Goal: Navigation & Orientation: Find specific page/section

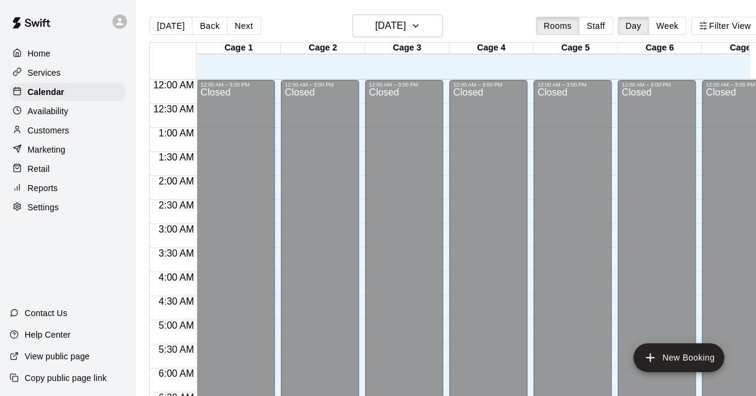
scroll to position [824, 0]
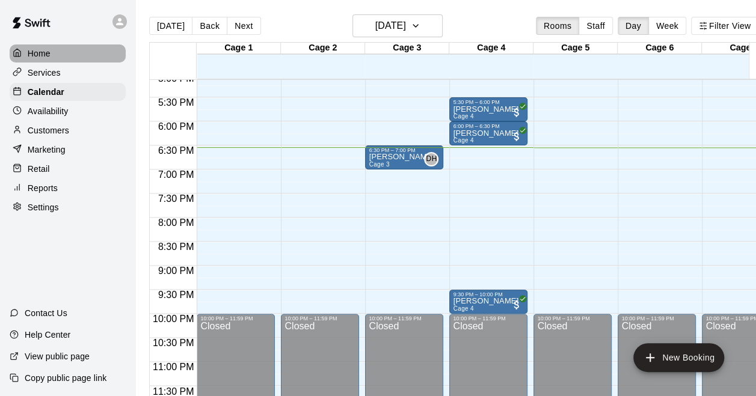
click at [63, 58] on div "Home" at bounding box center [68, 53] width 116 height 18
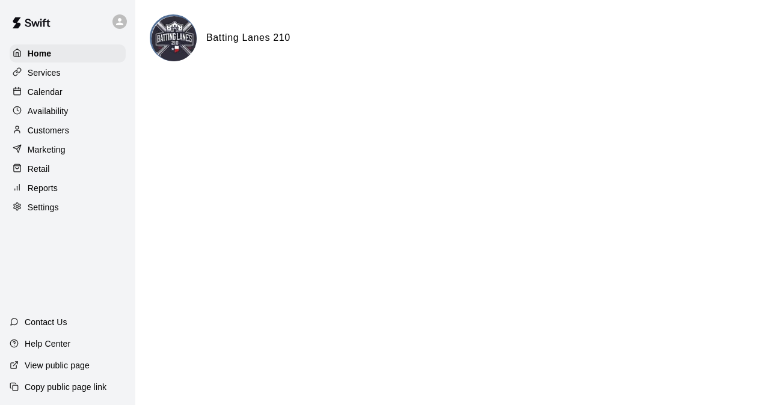
click at [68, 101] on div "Calendar" at bounding box center [68, 92] width 116 height 18
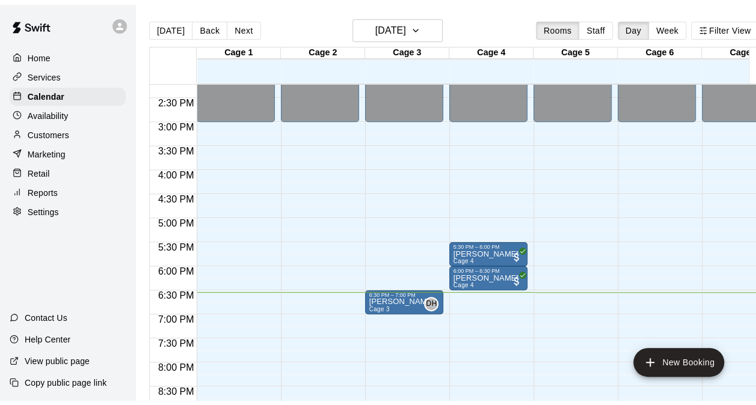
scroll to position [719, 0]
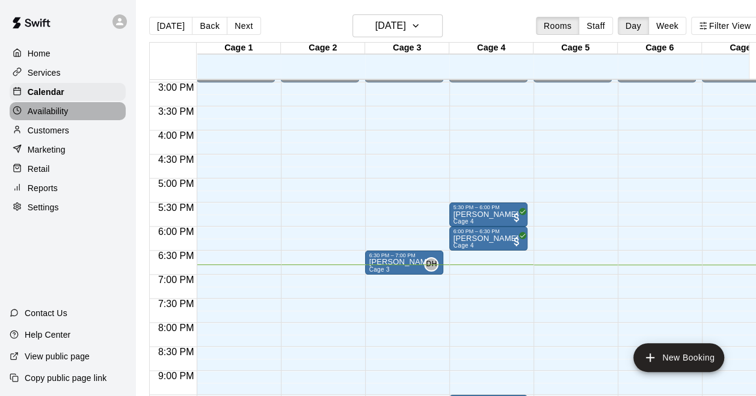
click at [55, 109] on p "Availability" at bounding box center [48, 111] width 41 height 12
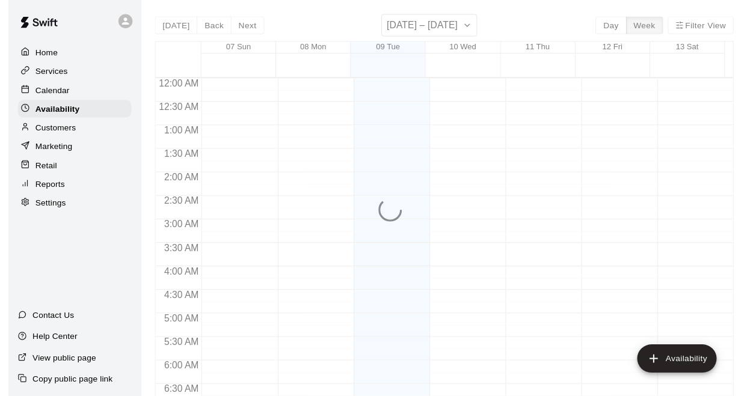
scroll to position [815, 0]
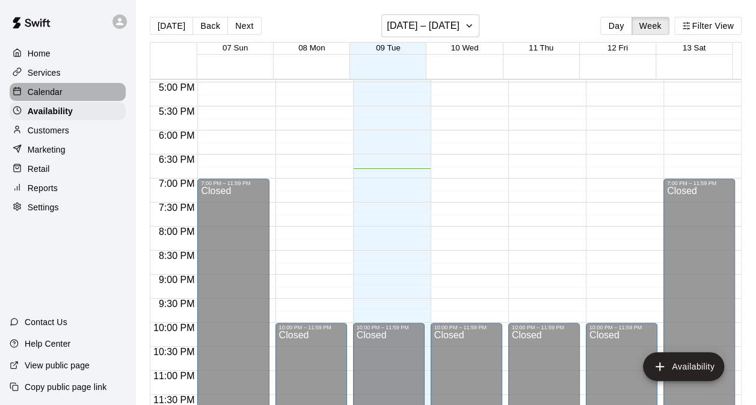
click at [56, 85] on div "Calendar" at bounding box center [68, 92] width 116 height 18
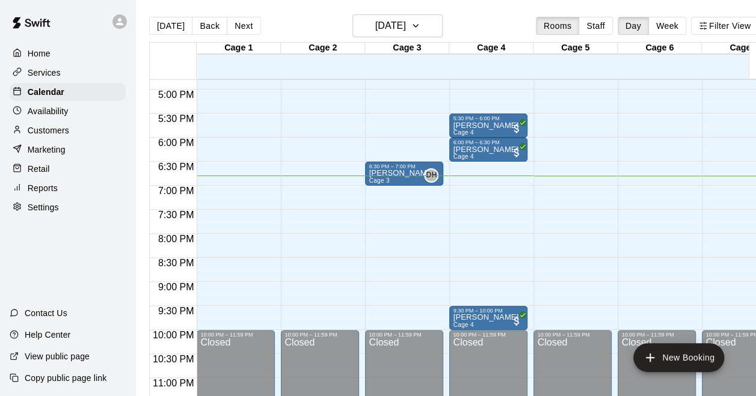
scroll to position [824, 0]
